Goal: Check status

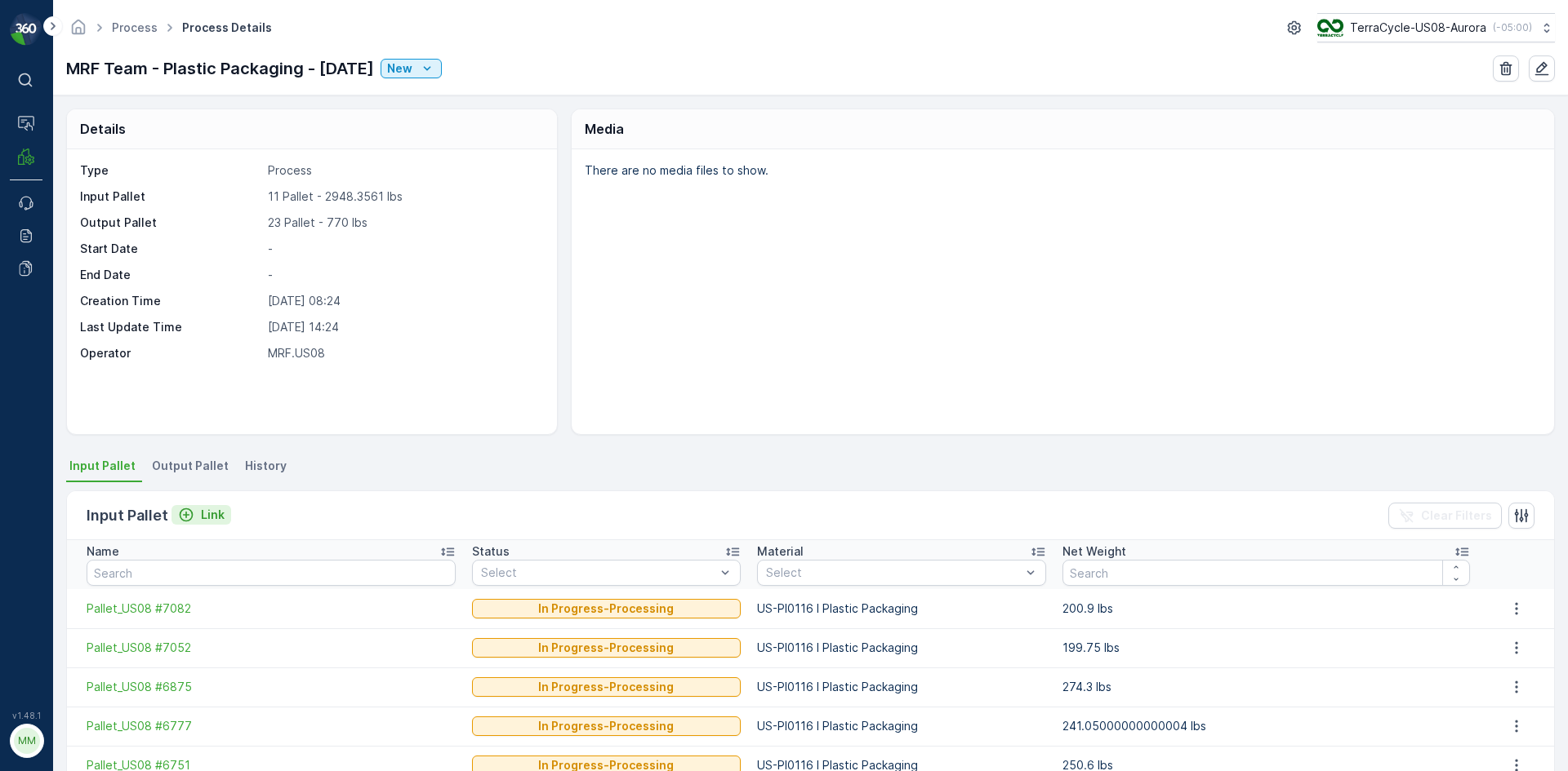
click at [194, 511] on div "Link" at bounding box center [200, 515] width 46 height 17
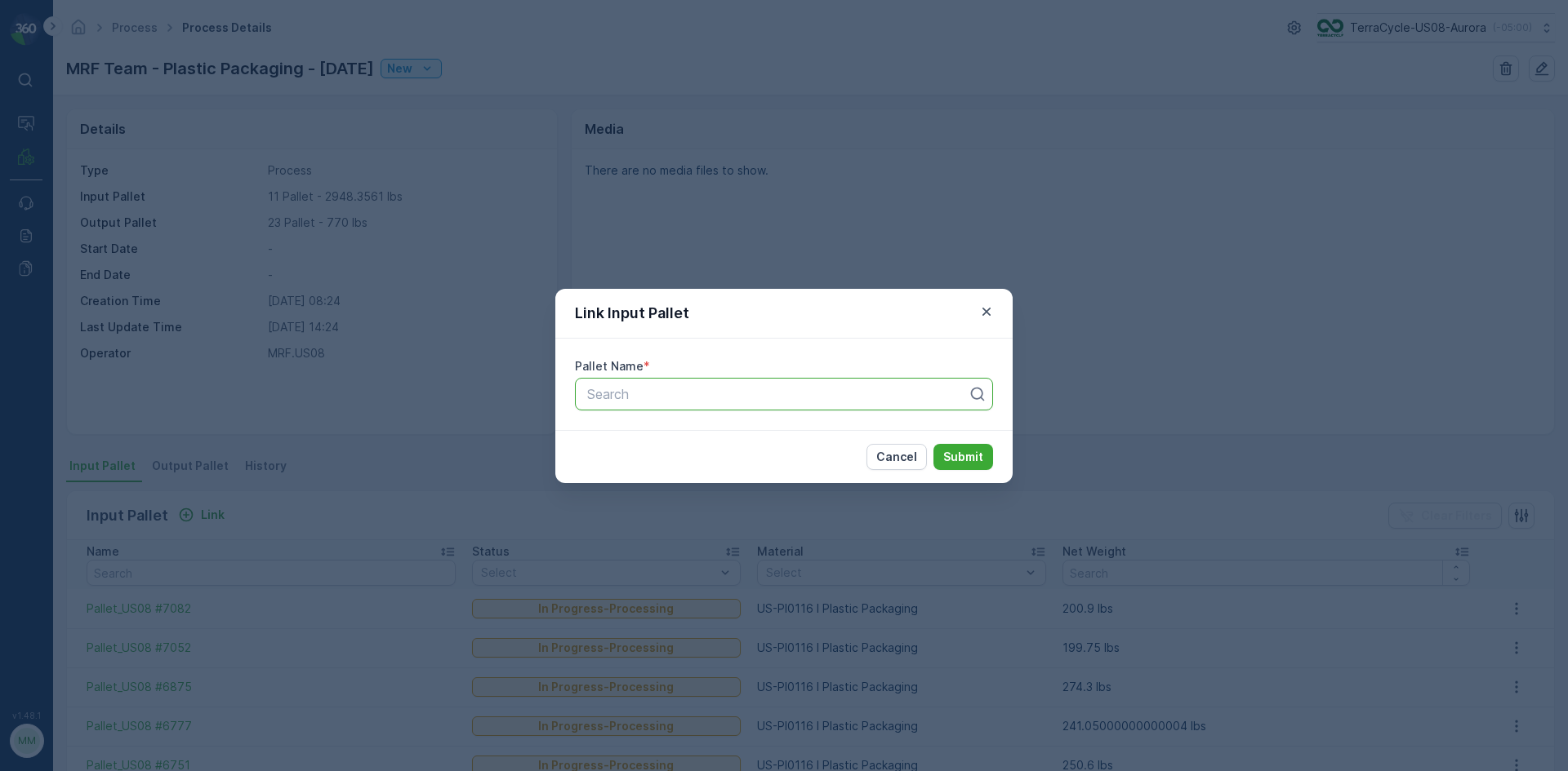
click at [785, 410] on div "Search" at bounding box center [784, 394] width 419 height 32
type input "6999"
click at [787, 463] on div "Pallet_US08 #6999" at bounding box center [784, 462] width 399 height 15
click at [977, 451] on p "Submit" at bounding box center [963, 457] width 40 height 17
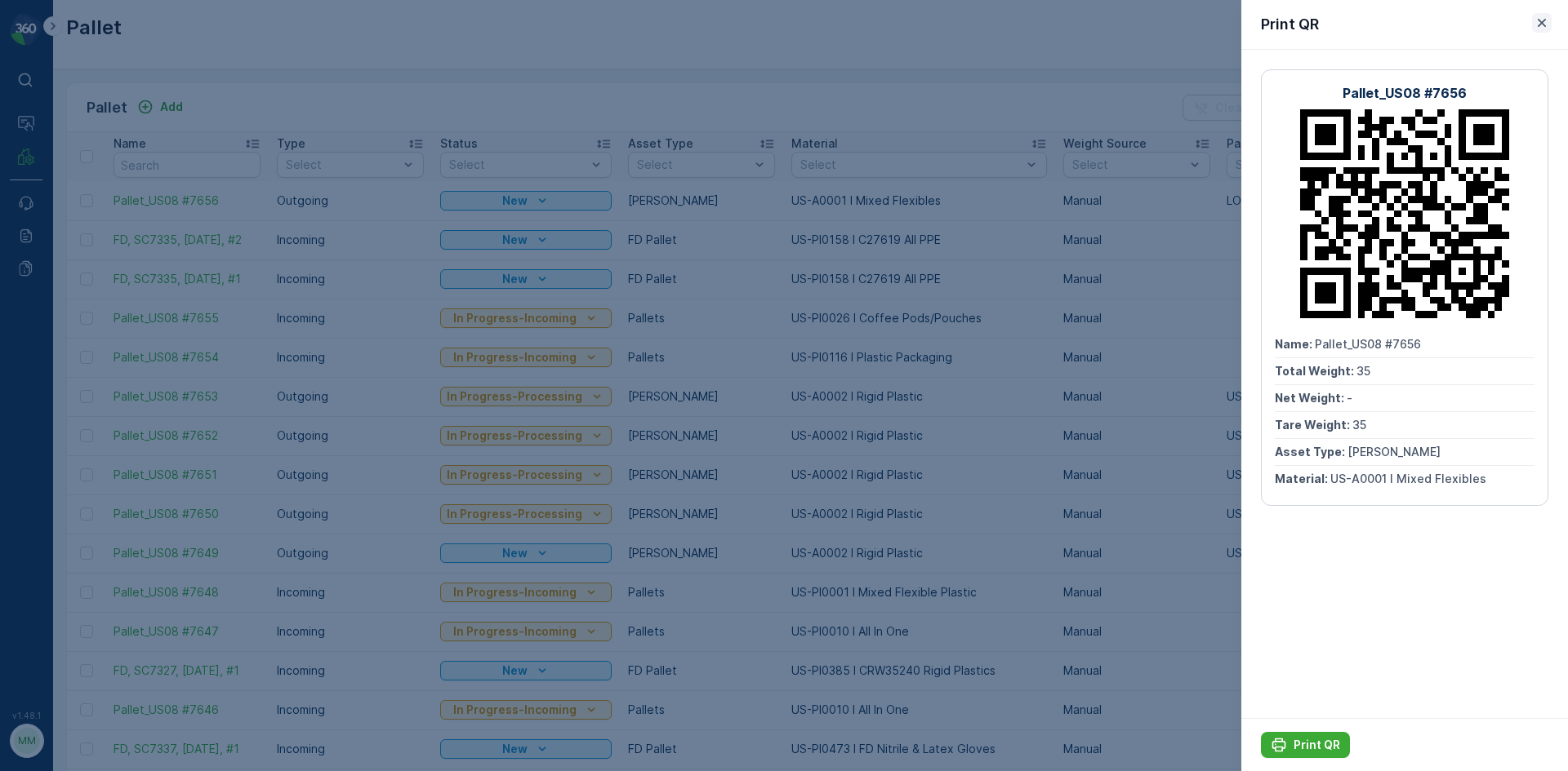
click at [1540, 24] on icon "button" at bounding box center [1541, 23] width 8 height 8
